Goal: Task Accomplishment & Management: Manage account settings

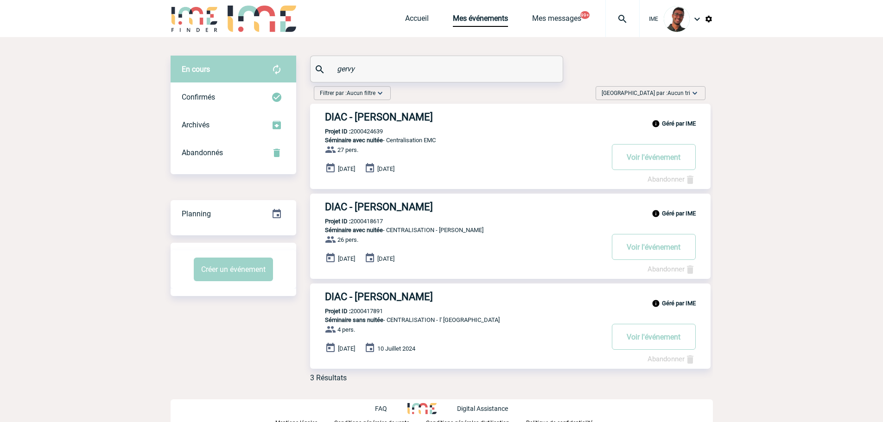
click at [626, 20] on img at bounding box center [622, 18] width 33 height 11
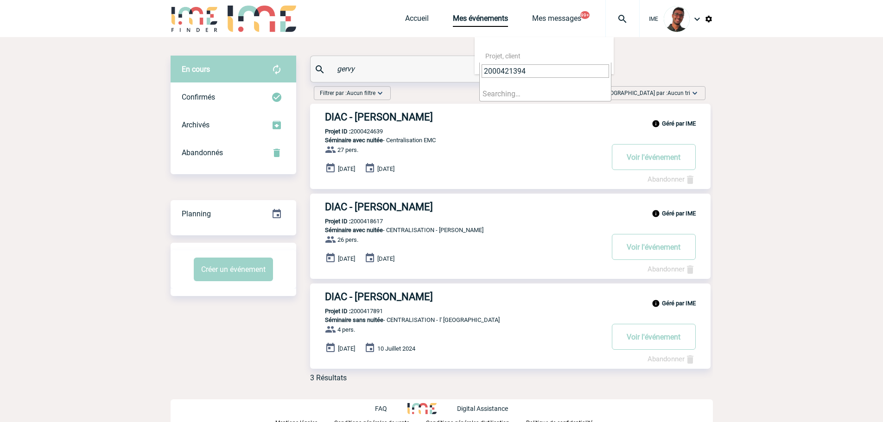
type input "2000421394"
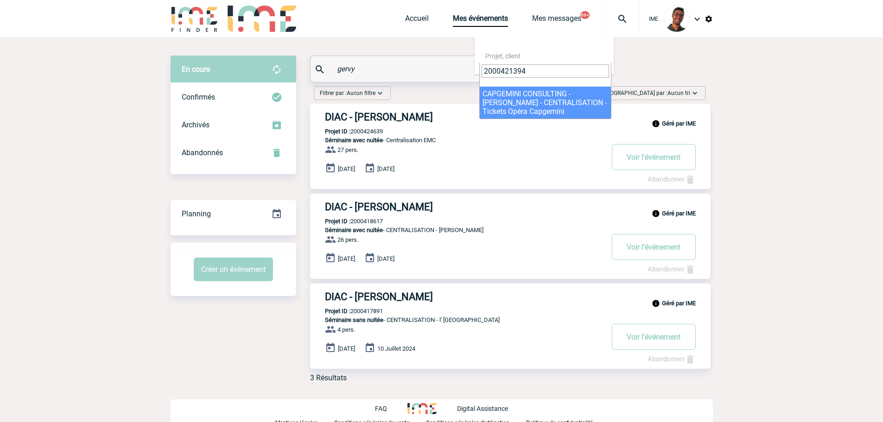
click at [542, 86] on span "2000421394" at bounding box center [545, 75] width 131 height 24
select select "20895"
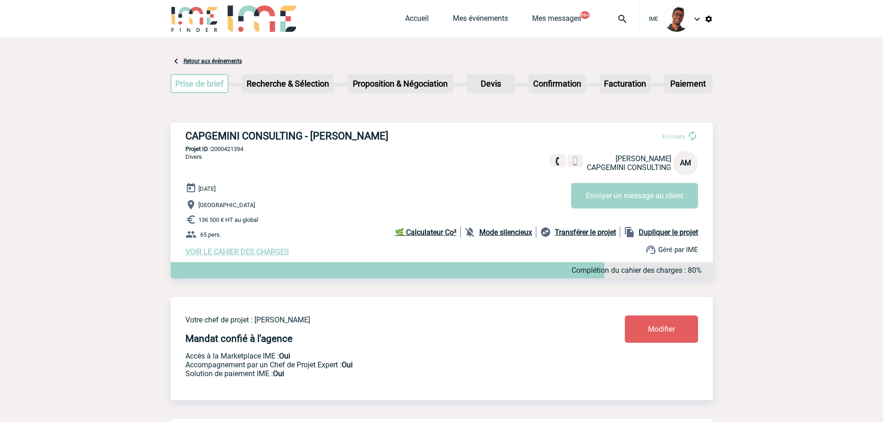
drag, startPoint x: 409, startPoint y: 133, endPoint x: 310, endPoint y: 138, distance: 99.8
click at [310, 138] on h3 "CAPGEMINI CONSULTING - [PERSON_NAME]" at bounding box center [324, 136] width 278 height 12
copy h3 "[PERSON_NAME]"
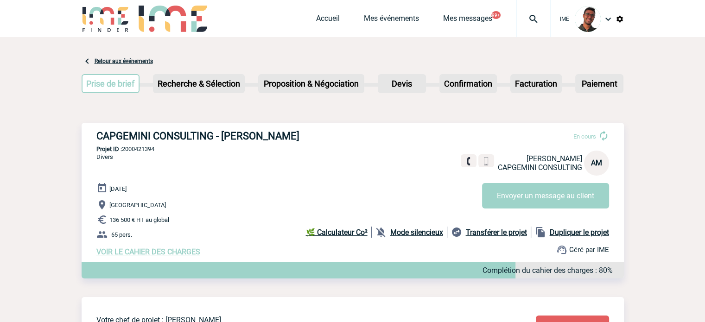
click at [381, 13] on div "Accueil Mes événements Mes messages 99+ Projet, client Projet, client" at bounding box center [433, 18] width 234 height 37
click at [381, 14] on link "Mes événements" at bounding box center [391, 20] width 55 height 13
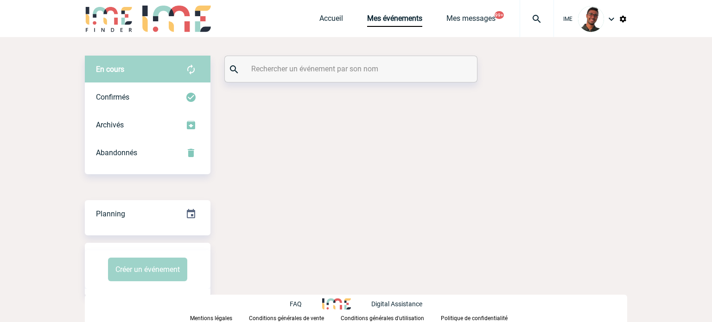
click at [341, 64] on input "text" at bounding box center [352, 68] width 206 height 13
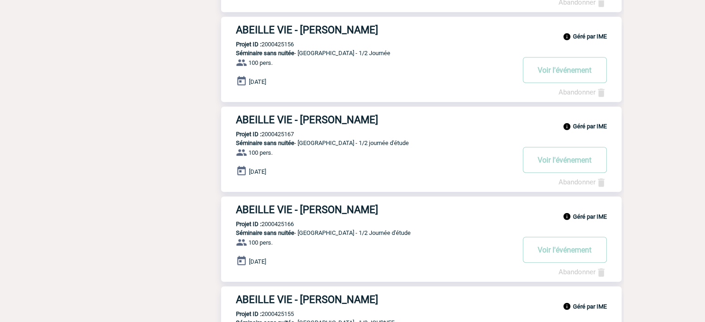
scroll to position [733, 0]
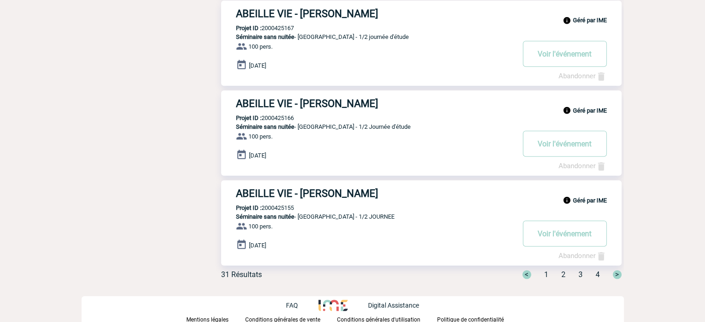
type input "ranson"
click at [560, 274] on div "< 1 2 3 4 >" at bounding box center [566, 274] width 110 height 9
click at [561, 274] on span "2" at bounding box center [563, 274] width 4 height 9
click at [540, 271] on span "1" at bounding box center [541, 274] width 4 height 9
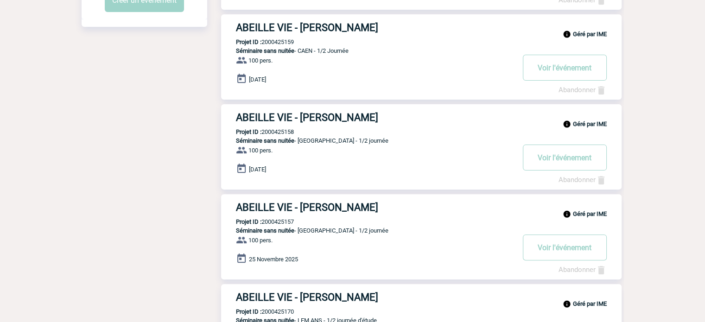
scroll to position [0, 0]
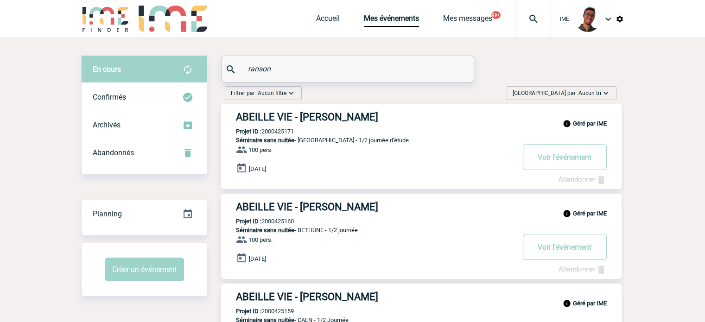
click at [96, 19] on img at bounding box center [106, 19] width 48 height 26
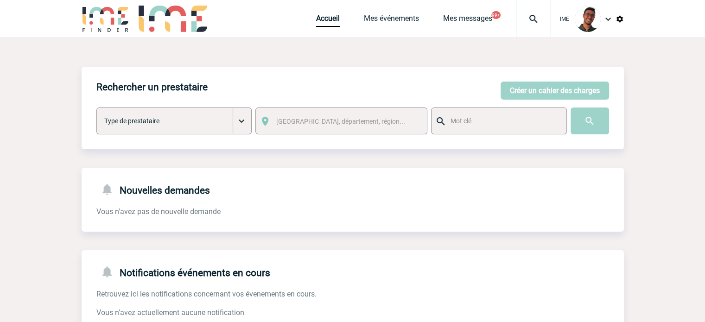
click at [604, 17] on img at bounding box center [607, 18] width 11 height 11
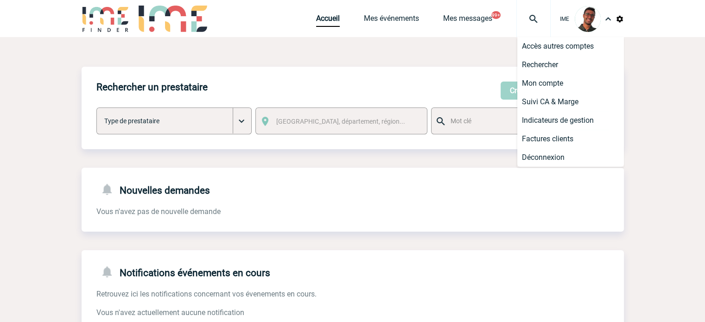
click at [618, 19] on img at bounding box center [619, 19] width 8 height 8
click at [606, 16] on img at bounding box center [607, 18] width 11 height 11
click at [628, 17] on div "IME Accueil Mes événements 99+" at bounding box center [352, 18] width 705 height 37
click at [627, 17] on div "IME Accueil Mes événements 99+" at bounding box center [352, 18] width 705 height 37
click at [620, 19] on img at bounding box center [619, 19] width 8 height 8
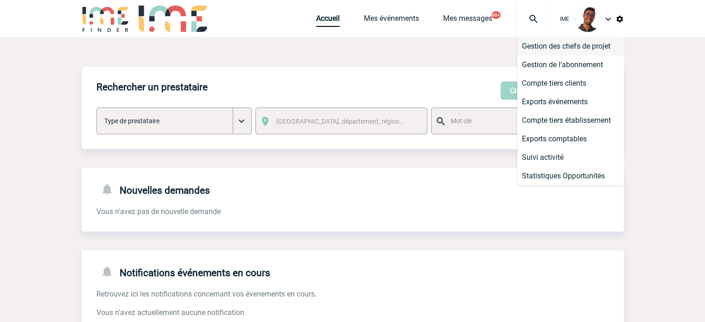
click at [588, 45] on li "Gestion des chefs de projet" at bounding box center [570, 46] width 107 height 19
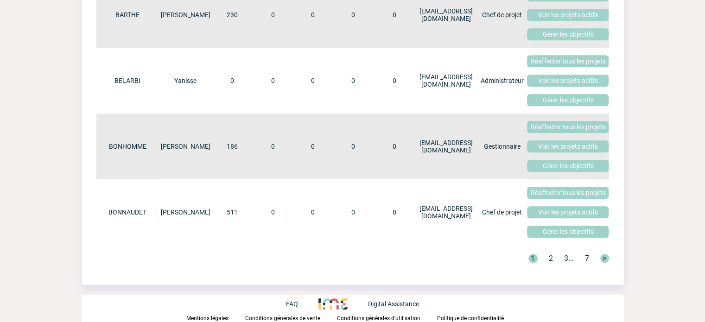
scroll to position [536, 0]
click at [565, 259] on link "3" at bounding box center [566, 258] width 4 height 9
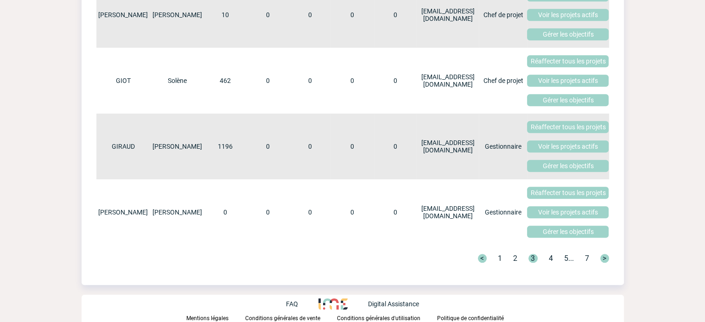
click at [566, 259] on link "5" at bounding box center [566, 258] width 4 height 9
click at [536, 259] on link "4" at bounding box center [536, 258] width 4 height 9
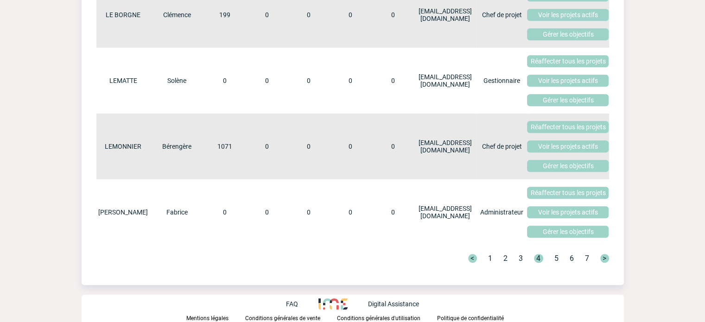
drag, startPoint x: 250, startPoint y: 119, endPoint x: 537, endPoint y: 153, distance: 288.9
click at [537, 153] on tr "LEMONNIER Bérengère 1071 0 0 0 0 blemonnier@ime-groupe.com Chef de projet Réaff…" at bounding box center [352, 147] width 513 height 66
click at [536, 153] on td "Réaffecter tous les projets Voir les projets actifs Gérer les objectifs" at bounding box center [568, 147] width 82 height 66
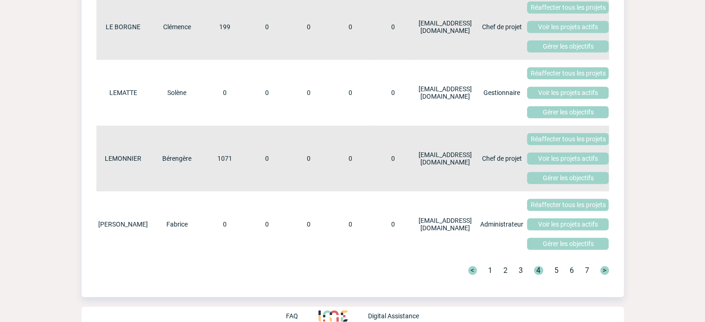
scroll to position [513, 0]
click at [580, 165] on link "Voir les projets actifs" at bounding box center [568, 159] width 82 height 12
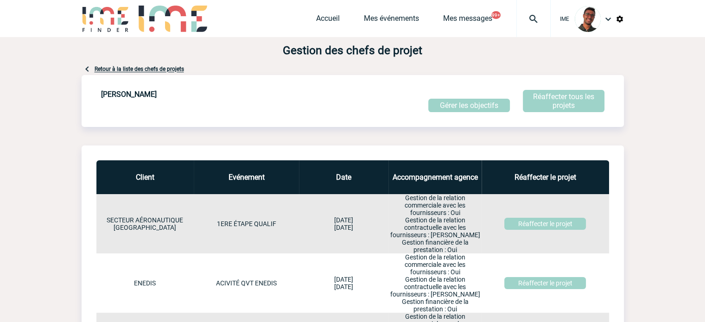
drag, startPoint x: 306, startPoint y: 220, endPoint x: 369, endPoint y: 233, distance: 64.0
click at [369, 233] on td "2025/03/20 20/03/2025 2025/03/20 20/03/2025" at bounding box center [343, 223] width 89 height 59
click at [346, 231] on p "20/03/2025" at bounding box center [343, 227] width 89 height 7
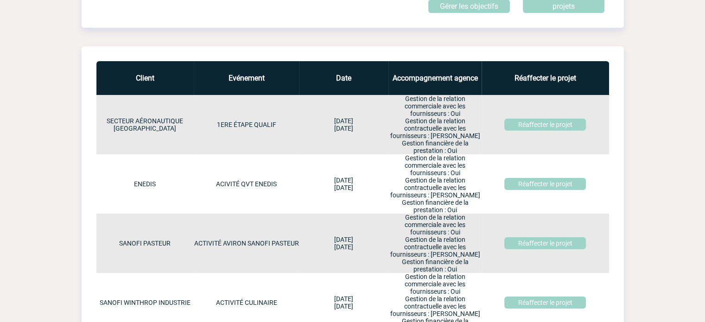
scroll to position [98, 0]
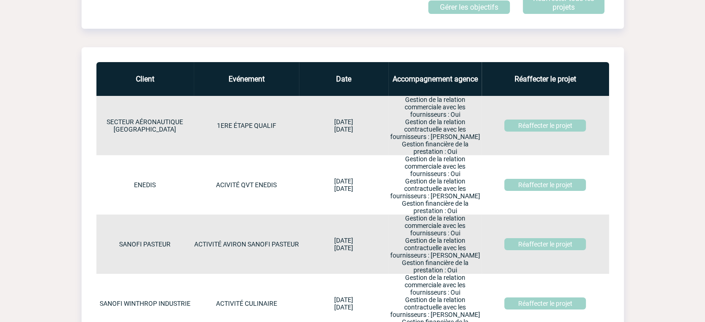
drag, startPoint x: 310, startPoint y: 124, endPoint x: 350, endPoint y: 132, distance: 41.6
click at [350, 132] on td "2025/03/20 20/03/2025 2025/03/20 20/03/2025" at bounding box center [343, 125] width 89 height 59
drag, startPoint x: 313, startPoint y: 180, endPoint x: 360, endPoint y: 202, distance: 51.4
click at [360, 202] on td "2023/12/19 19/12/2023 2023/12/19 19/12/2023" at bounding box center [343, 184] width 89 height 59
click at [345, 197] on td "2023/12/19 19/12/2023 2023/12/19 19/12/2023" at bounding box center [343, 184] width 89 height 59
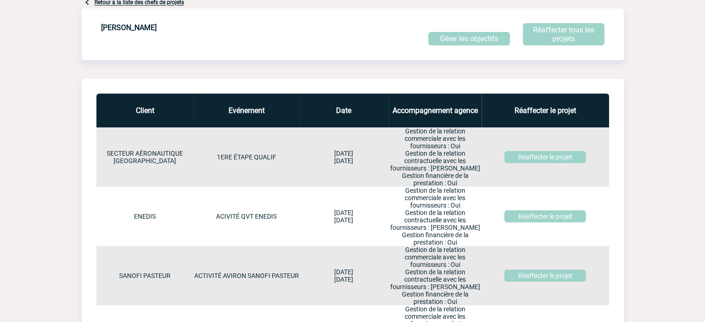
scroll to position [0, 0]
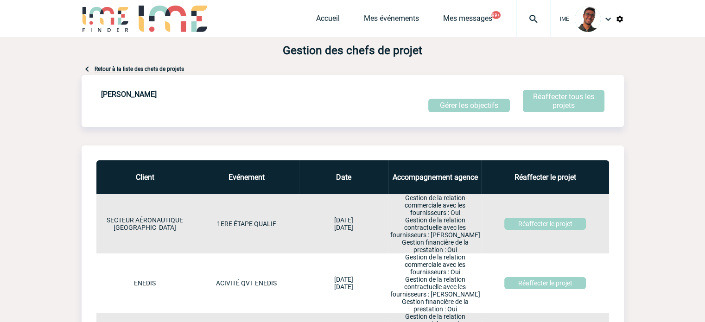
click at [523, 23] on img at bounding box center [533, 18] width 33 height 11
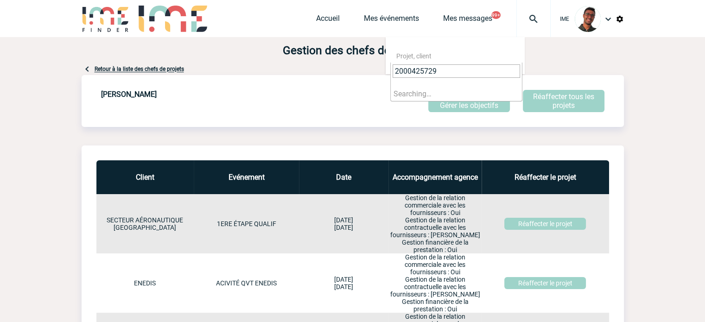
type input "2000425729"
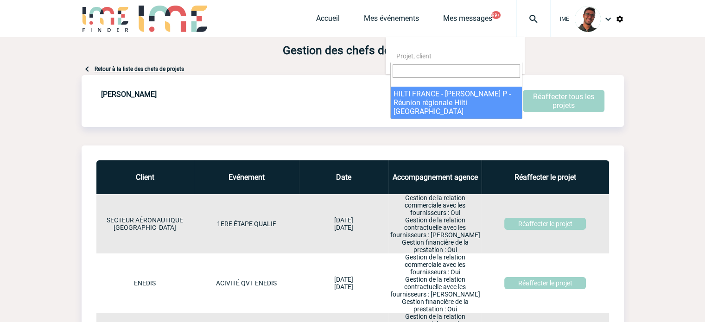
select select "25230"
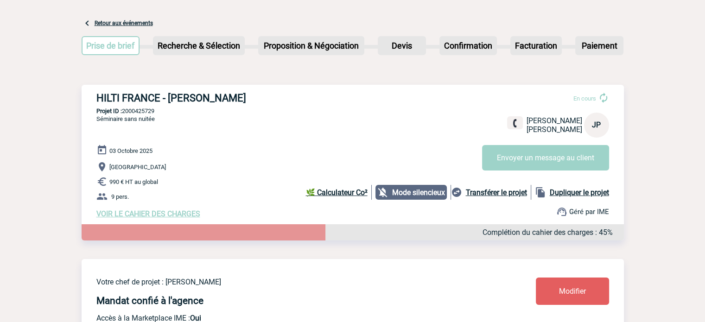
scroll to position [93, 0]
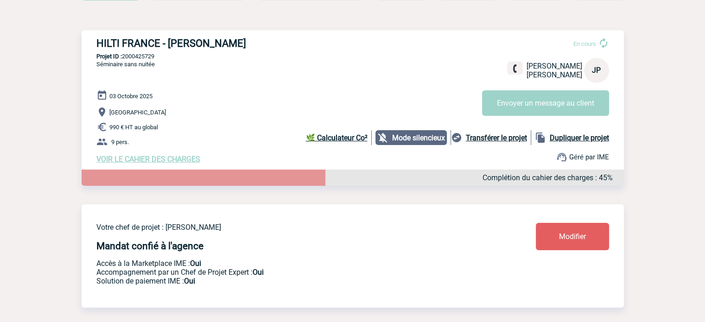
drag, startPoint x: 171, startPoint y: 229, endPoint x: 268, endPoint y: 227, distance: 96.9
click at [278, 222] on div "Votre chef de projet : Bérengère LEMONNIER Mandat confié à l'agence Accès à la …" at bounding box center [353, 248] width 542 height 89
click at [268, 227] on p "Votre chef de projet : Bérengère LEMONNIER" at bounding box center [288, 227] width 385 height 9
drag, startPoint x: 260, startPoint y: 233, endPoint x: 165, endPoint y: 232, distance: 94.1
click at [165, 232] on p "Votre chef de projet : Bérengère LEMONNIER" at bounding box center [288, 227] width 385 height 9
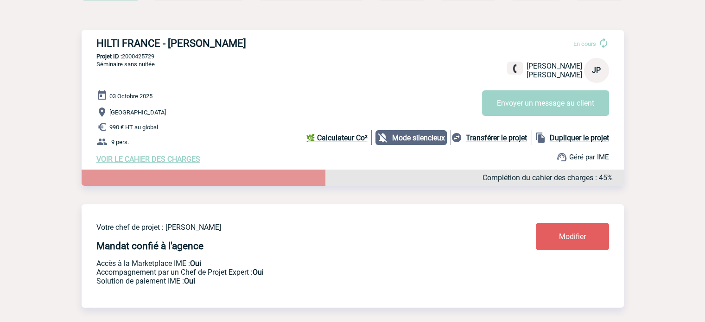
click at [174, 226] on p "Votre chef de projet : Bérengère LEMONNIER" at bounding box center [288, 227] width 385 height 9
click at [336, 111] on p "Bordeaux" at bounding box center [359, 112] width 527 height 11
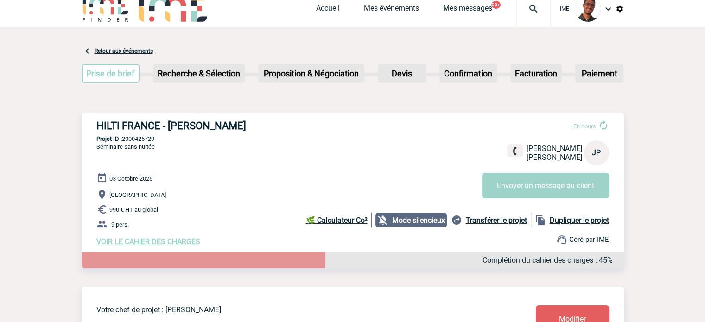
scroll to position [0, 0]
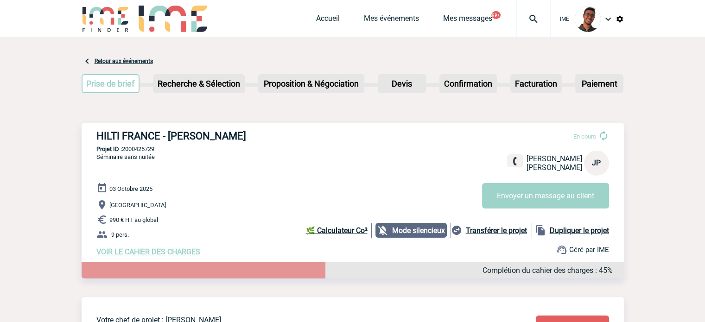
click at [535, 21] on img at bounding box center [533, 18] width 33 height 11
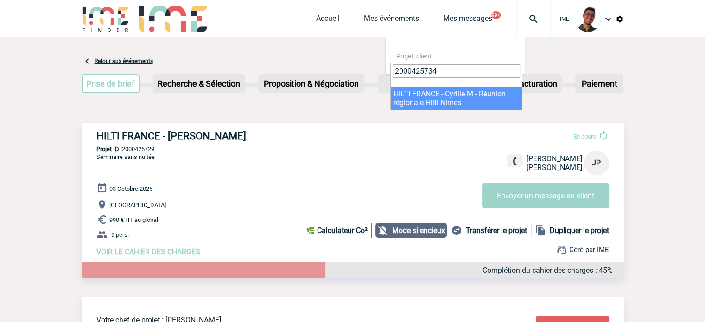
type input "2000425734"
select select "25235"
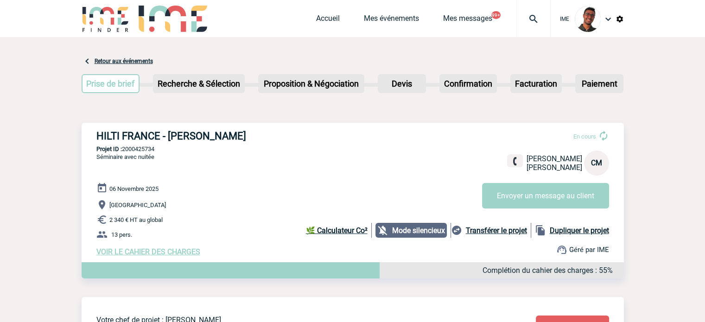
click at [276, 125] on div "HILTI FRANCE - [PERSON_NAME] En cours [PERSON_NAME] [PERSON_NAME] CM Envoyer un…" at bounding box center [353, 193] width 542 height 141
click at [510, 22] on span "Mes messages" at bounding box center [479, 18] width 73 height 9
click at [530, 22] on img at bounding box center [533, 18] width 33 height 11
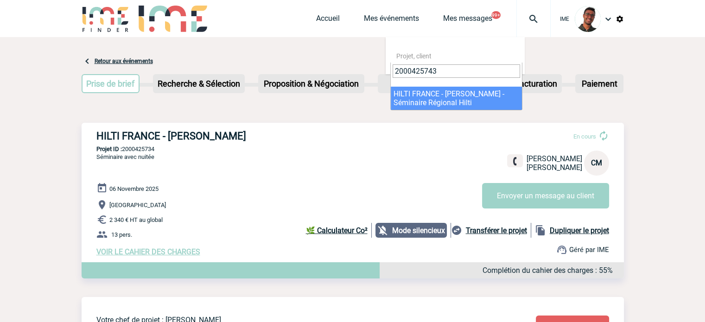
type input "2000425743"
select select "25244"
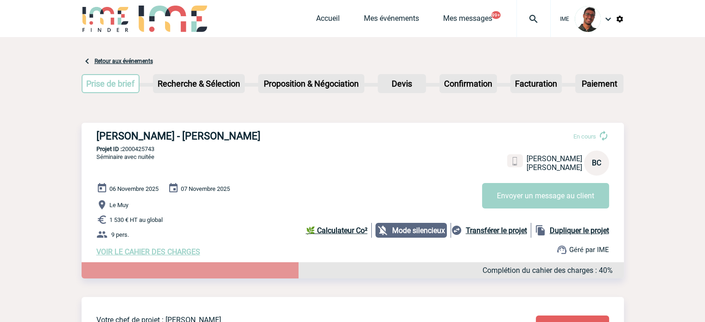
click at [524, 7] on div at bounding box center [533, 18] width 34 height 37
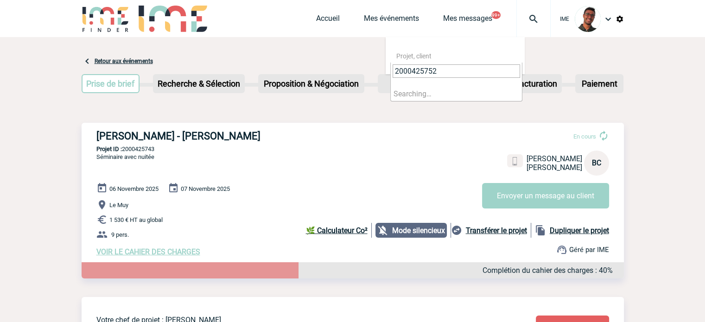
type input "2000425752"
select select "25253"
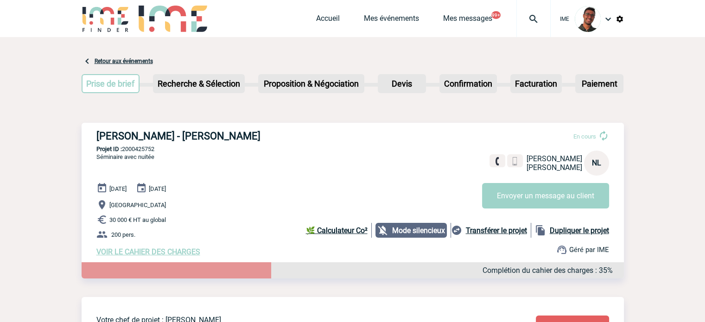
click at [528, 19] on img at bounding box center [533, 18] width 33 height 11
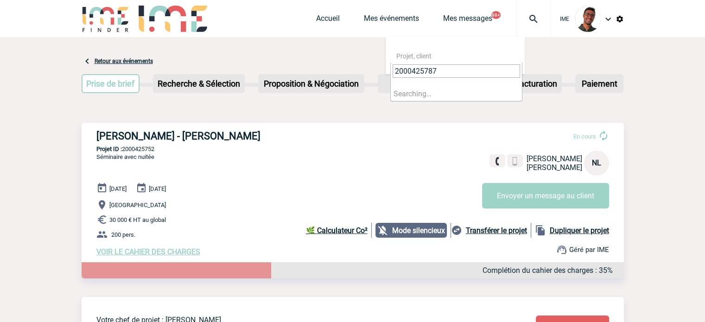
type input "2000425787"
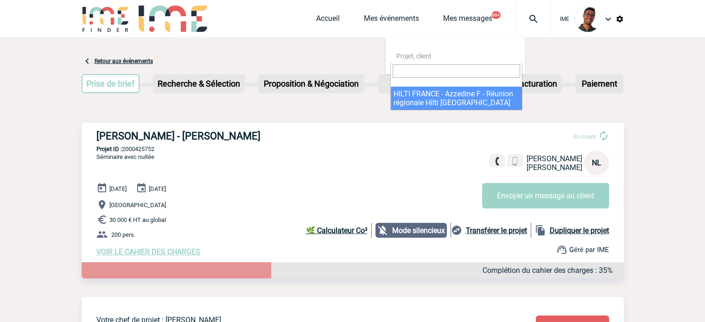
select select "25288"
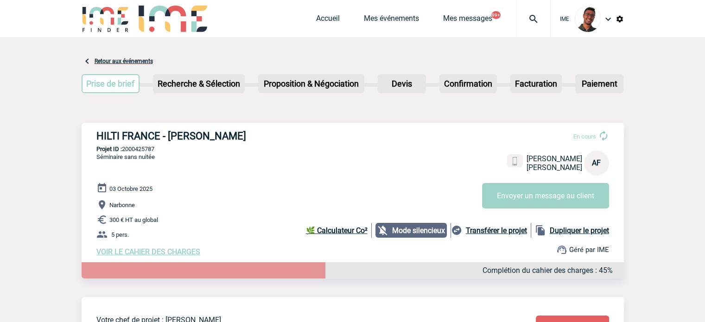
click at [251, 137] on h3 "HILTI FRANCE - Azzedine FARESS" at bounding box center [235, 136] width 278 height 12
click at [95, 32] on img at bounding box center [106, 19] width 48 height 26
